Goal: Information Seeking & Learning: Learn about a topic

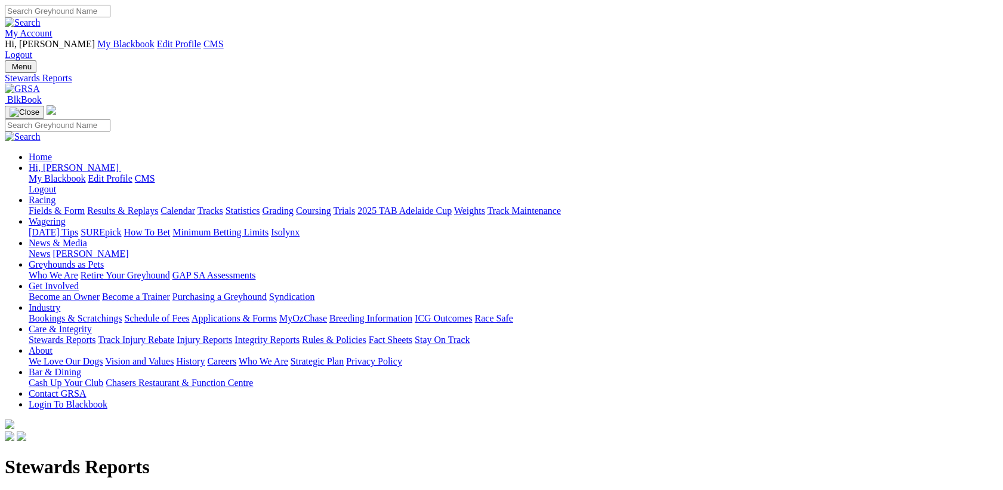
click at [56, 195] on link "Racing" at bounding box center [42, 200] width 27 height 10
click at [85, 205] on link "Fields & Form" at bounding box center [57, 210] width 56 height 10
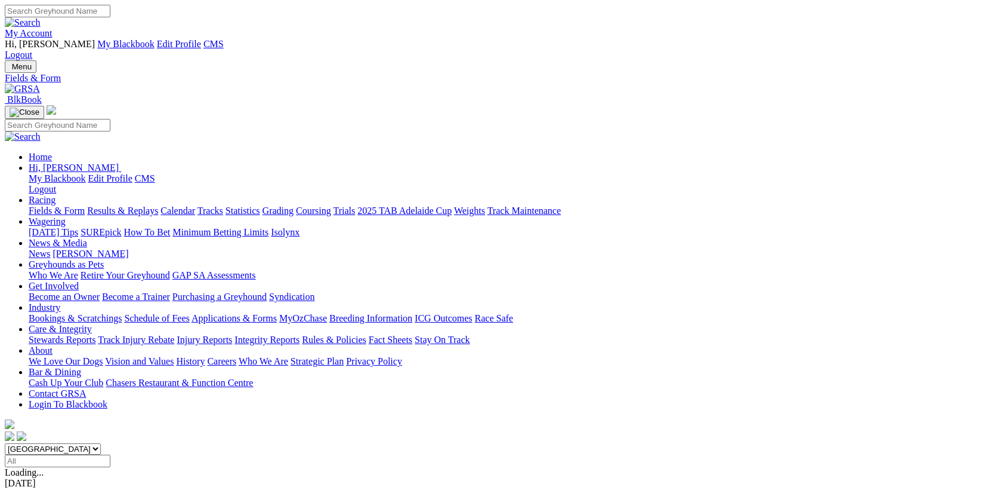
click at [35, 488] on span "39m" at bounding box center [27, 493] width 17 height 10
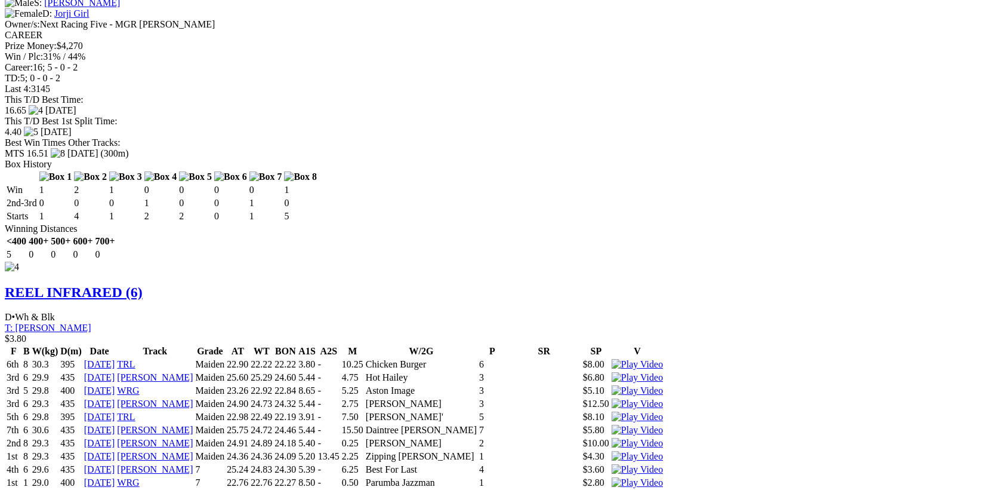
scroll to position [2436, 0]
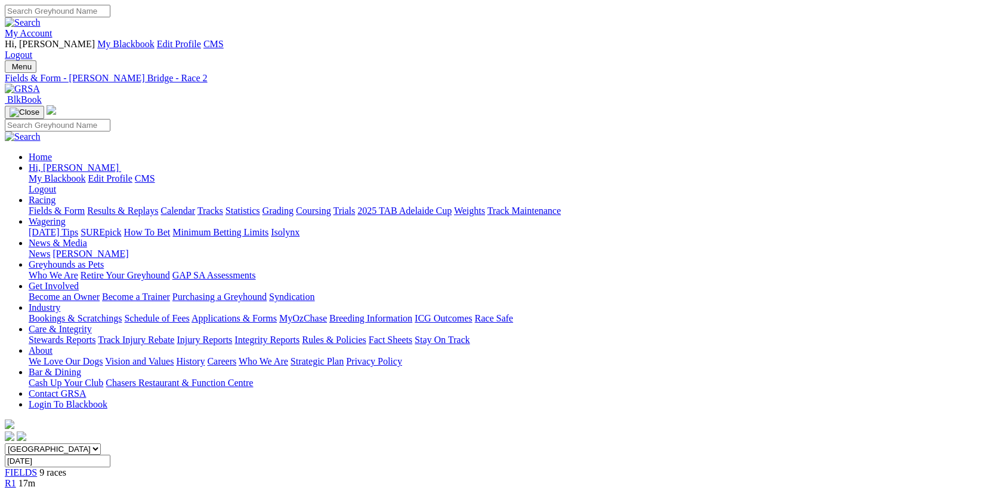
click at [16, 478] on link "R1" at bounding box center [10, 483] width 11 height 10
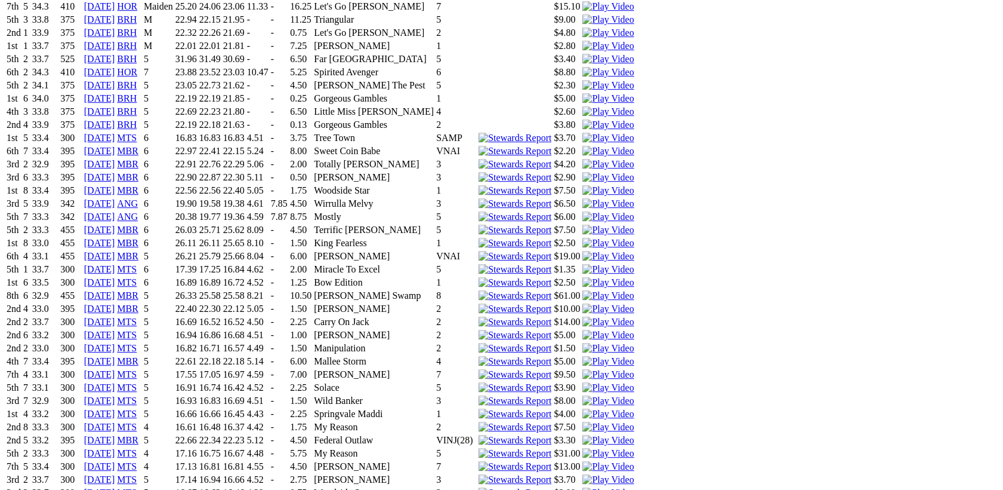
scroll to position [1273, 0]
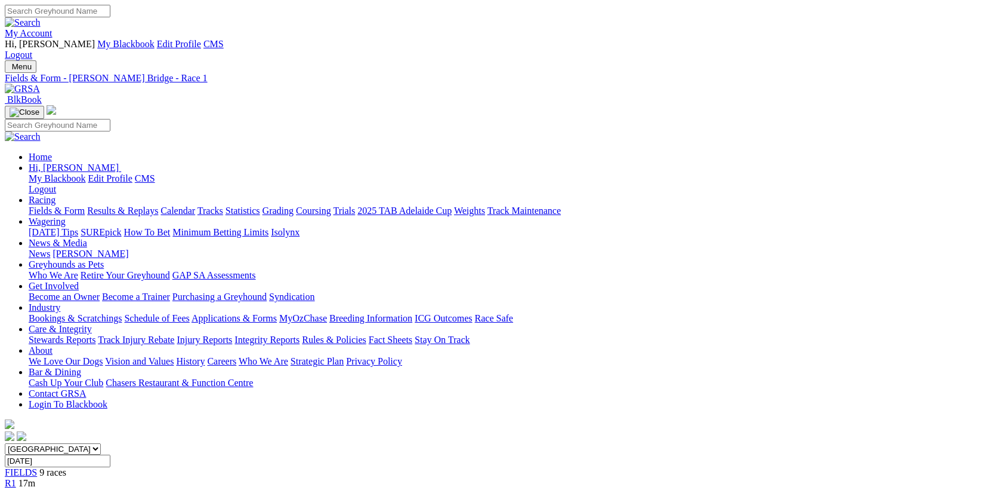
click at [35, 488] on span "39m" at bounding box center [27, 493] width 17 height 10
